Goal: Task Accomplishment & Management: Manage account settings

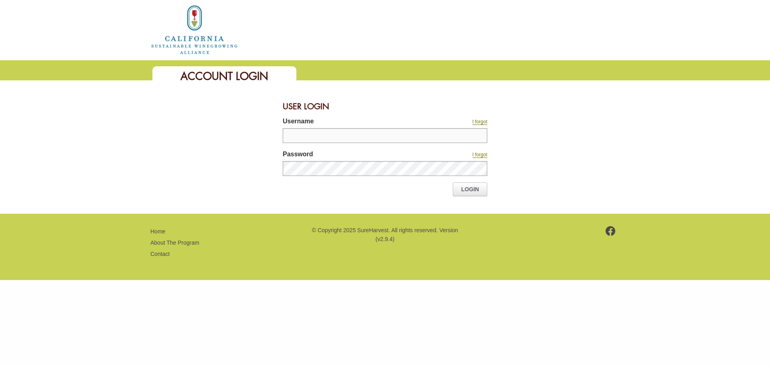
click at [361, 129] on input "Username" at bounding box center [385, 135] width 205 height 15
type input "*****"
click at [470, 187] on link "Login" at bounding box center [470, 189] width 35 height 14
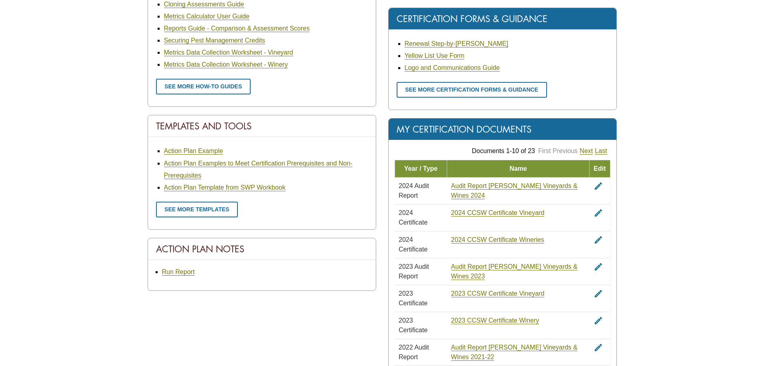
scroll to position [401, 0]
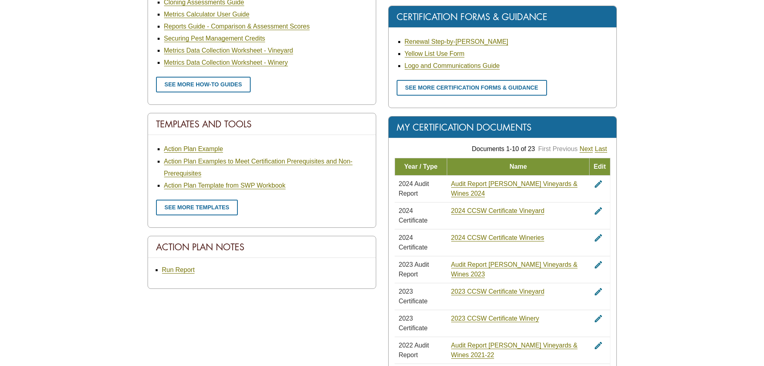
click at [697, 165] on div "Take A Tour Welcome back [PERSON_NAME] , your last visit was [DATE]. Quick Link…" at bounding box center [382, 77] width 764 height 796
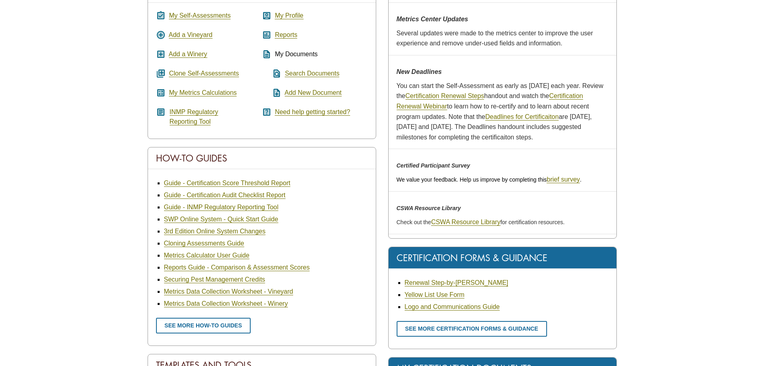
scroll to position [0, 0]
